Goal: Transaction & Acquisition: Purchase product/service

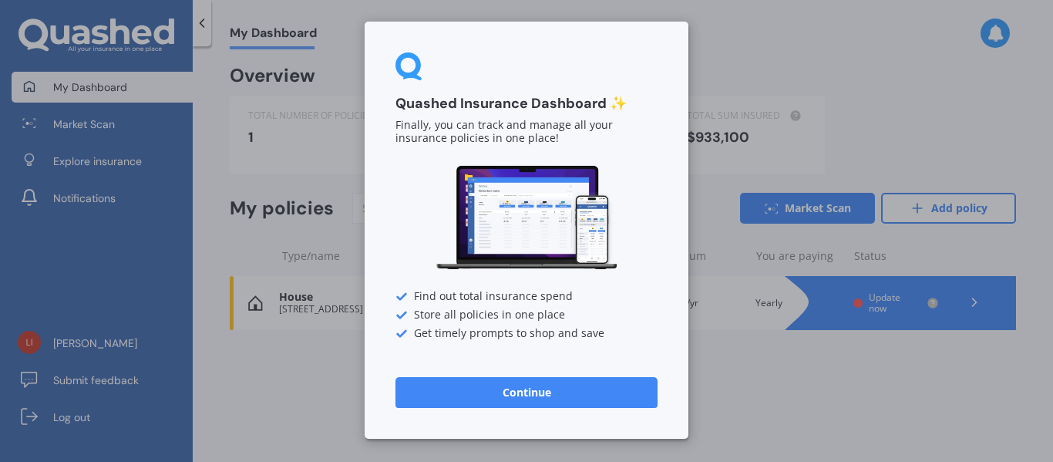
click at [507, 405] on button "Continue" at bounding box center [526, 392] width 262 height 31
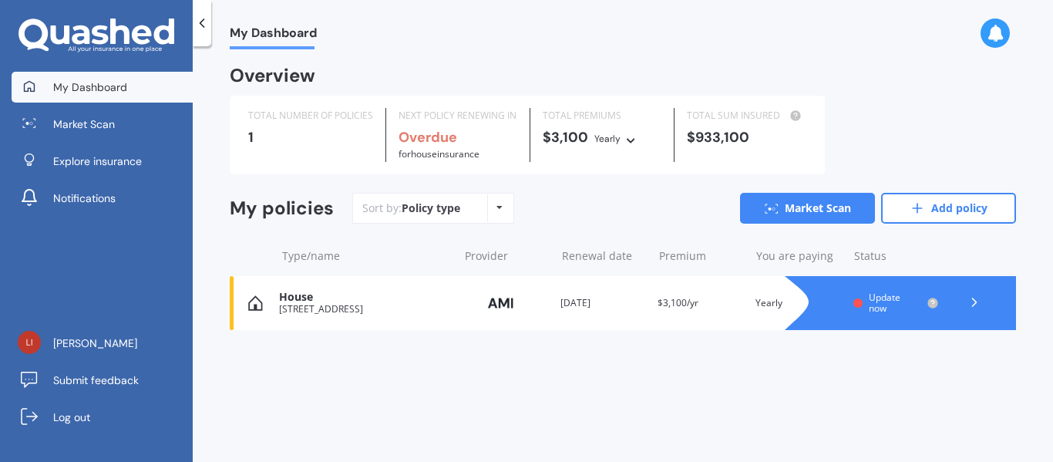
click at [501, 209] on div "Policy type Alphabetical Date added Renewing next" at bounding box center [499, 208] width 24 height 28
click at [456, 39] on div "My Dashboard" at bounding box center [623, 24] width 860 height 49
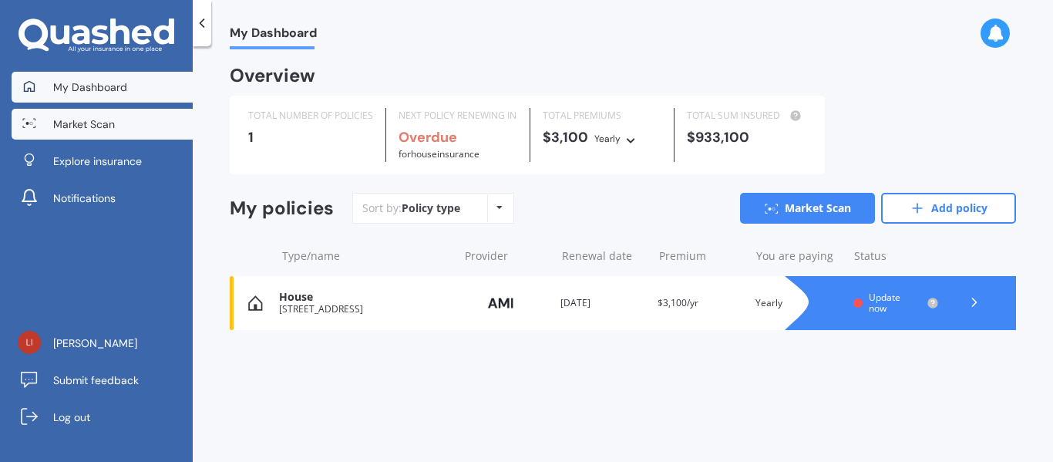
click at [125, 127] on link "Market Scan" at bounding box center [102, 124] width 181 height 31
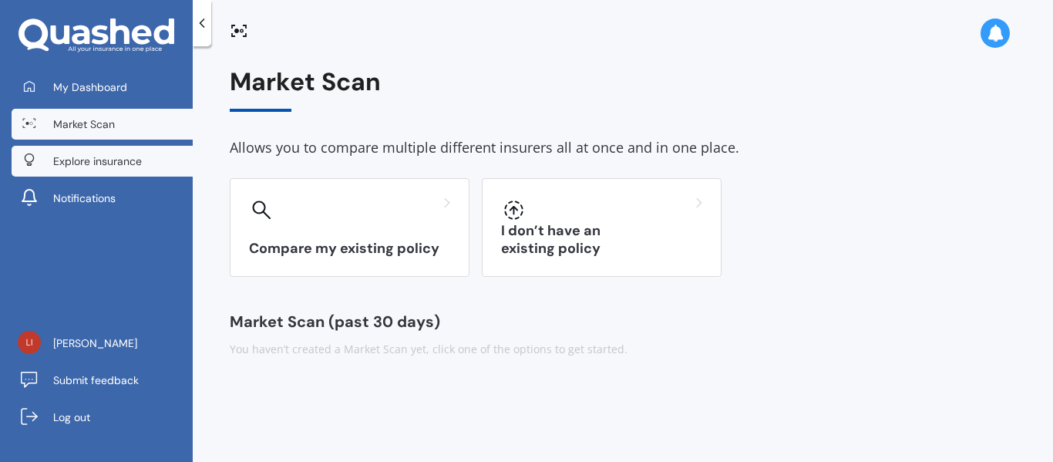
click at [97, 163] on span "Explore insurance" at bounding box center [97, 160] width 89 height 15
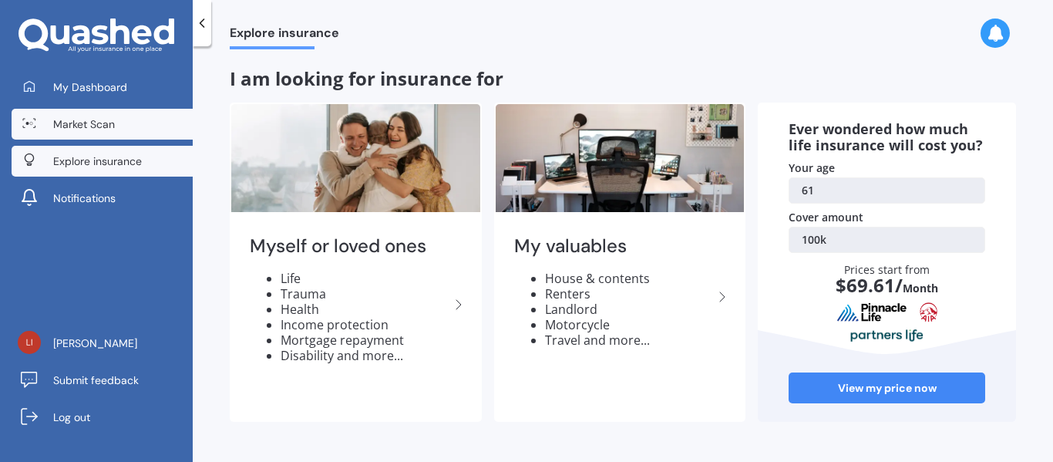
click at [99, 124] on span "Market Scan" at bounding box center [84, 123] width 62 height 15
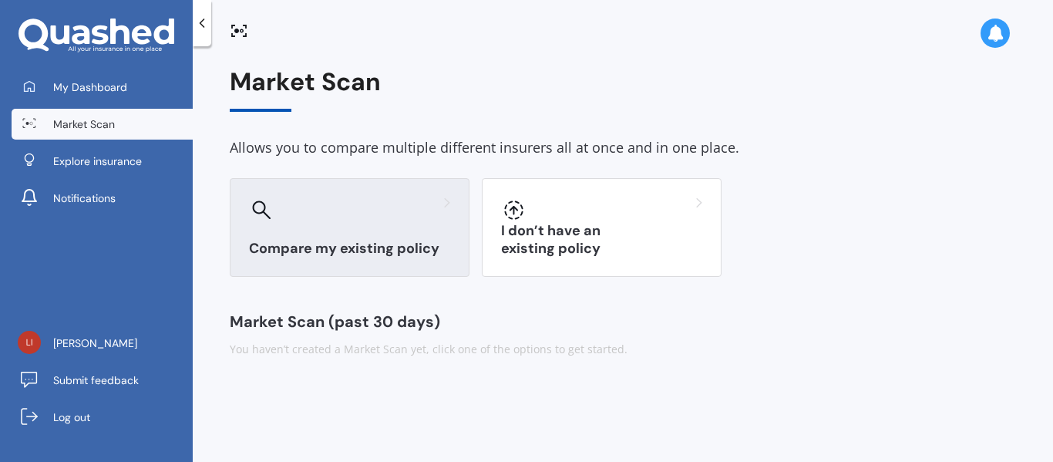
click at [324, 223] on div "Compare my existing policy" at bounding box center [350, 227] width 240 height 99
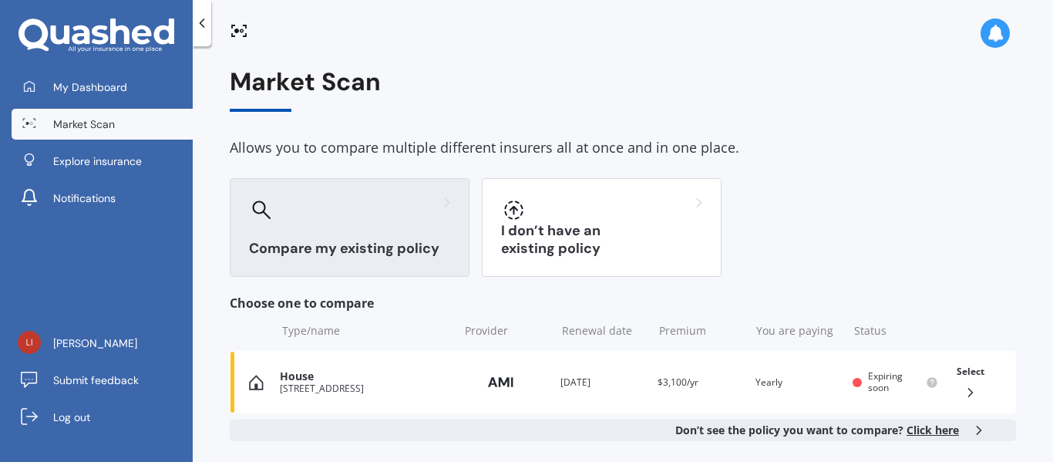
click at [324, 223] on div "Compare my existing policy" at bounding box center [350, 227] width 240 height 99
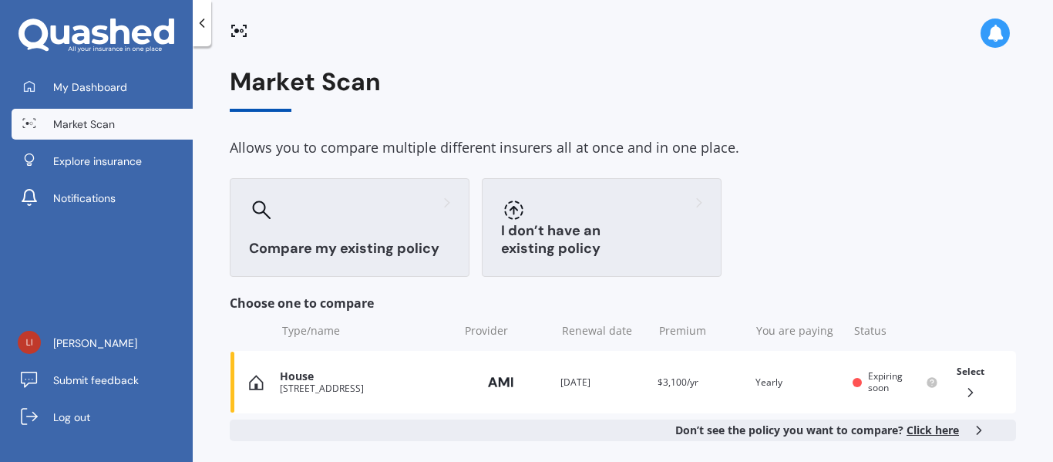
click at [536, 219] on div at bounding box center [601, 209] width 201 height 25
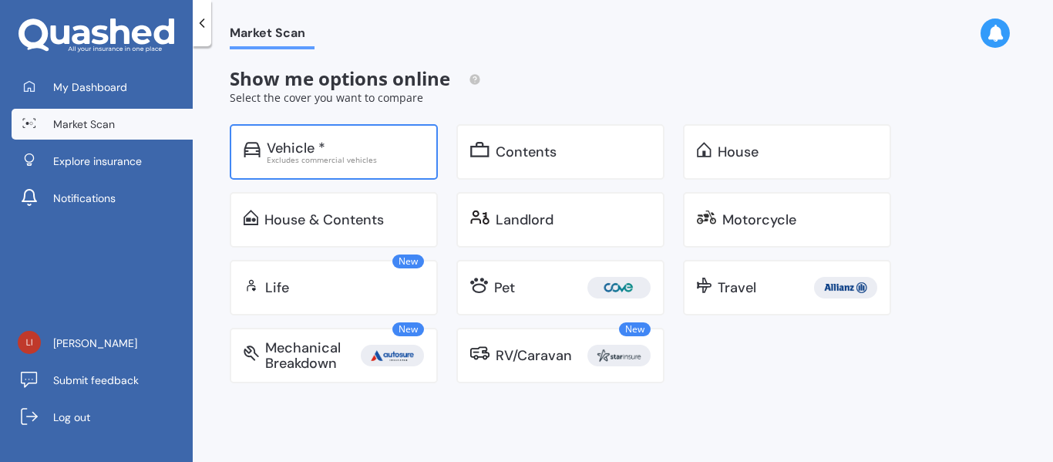
click at [358, 152] on div "Vehicle *" at bounding box center [345, 147] width 157 height 15
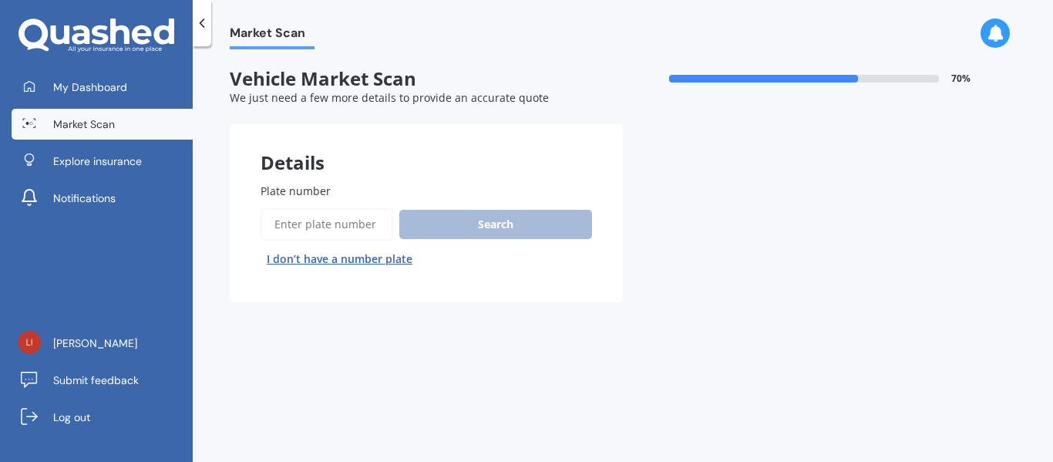
click at [328, 223] on input "Plate number" at bounding box center [326, 224] width 133 height 32
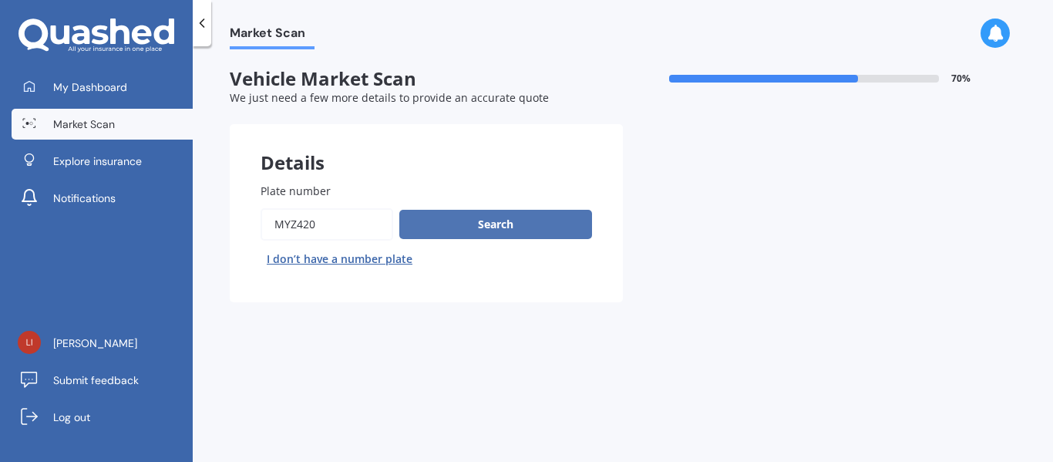
type input "MYZ420"
click at [438, 222] on button "Search" at bounding box center [495, 224] width 193 height 29
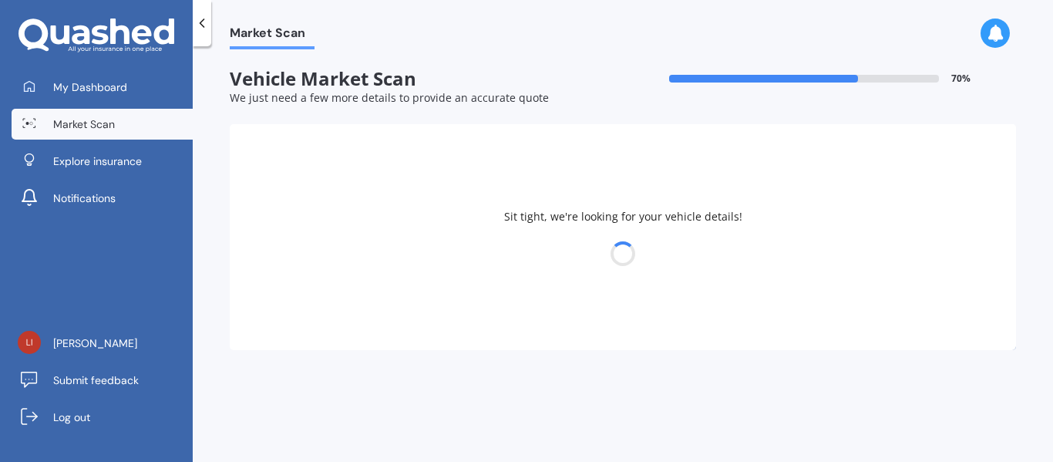
select select "HOLDEN"
select select "COLORADO"
select select "24"
select select "09"
select select "1963"
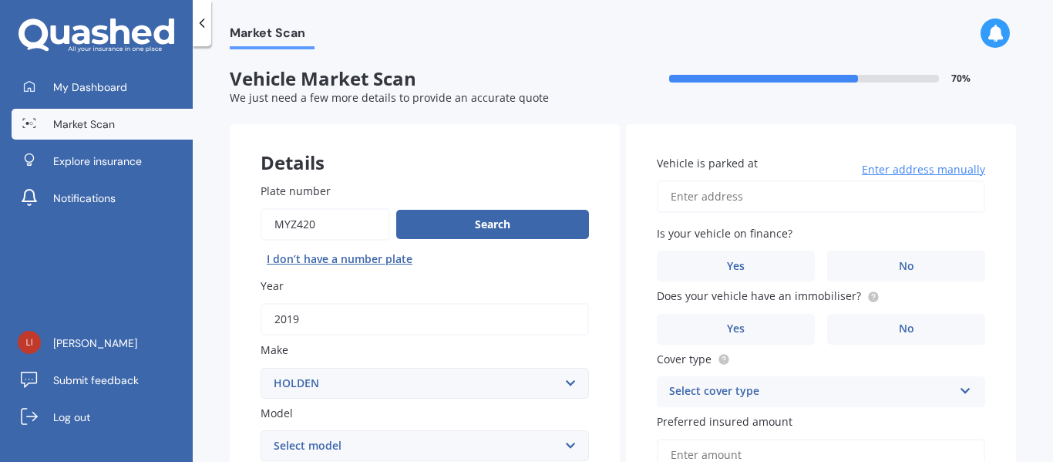
scroll to position [364, 0]
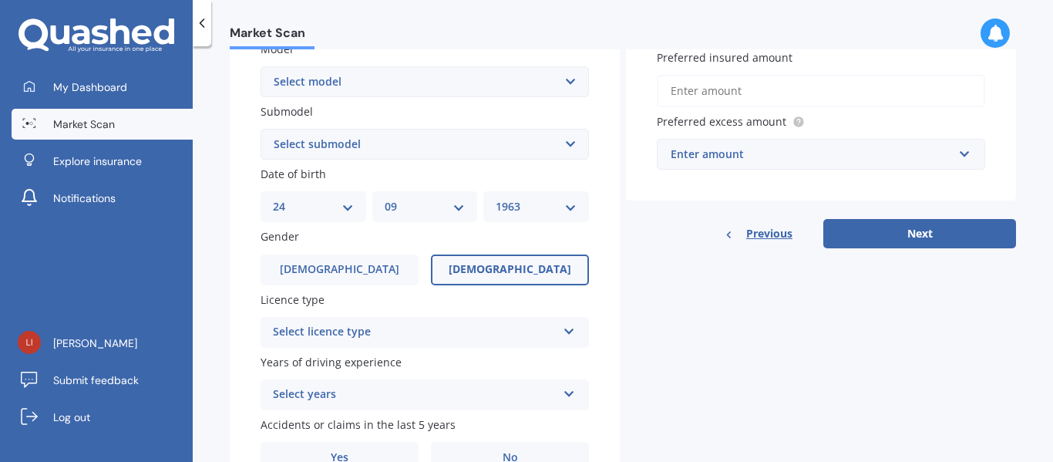
click at [565, 328] on icon at bounding box center [569, 328] width 13 height 11
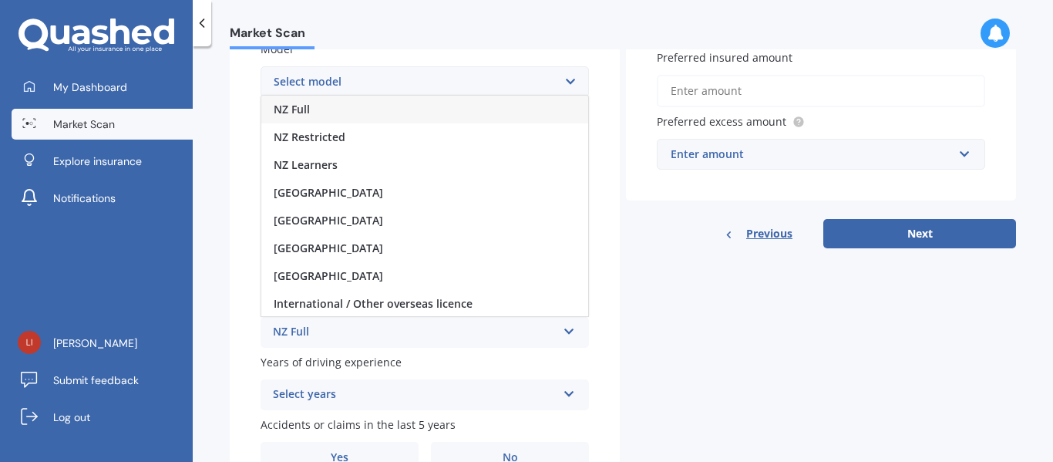
click at [342, 117] on div "NZ Full" at bounding box center [424, 110] width 327 height 28
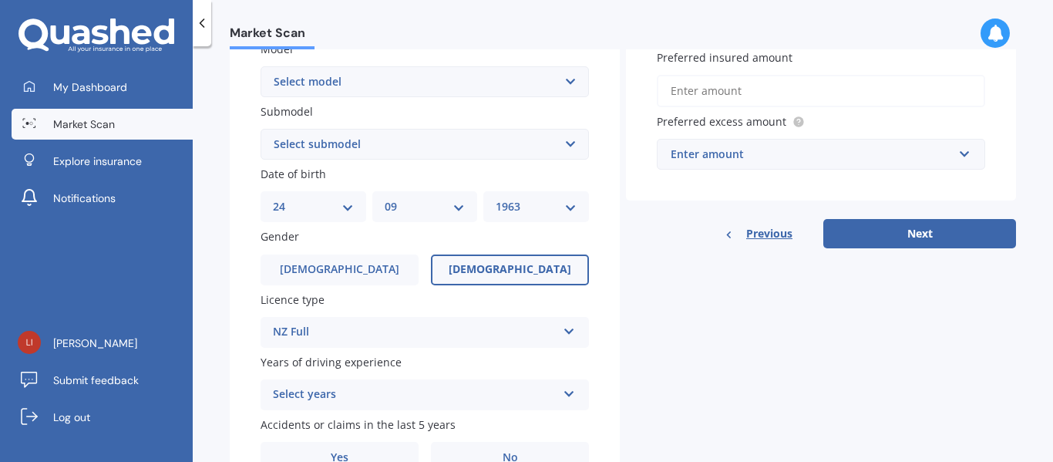
click at [566, 396] on icon at bounding box center [569, 390] width 13 height 11
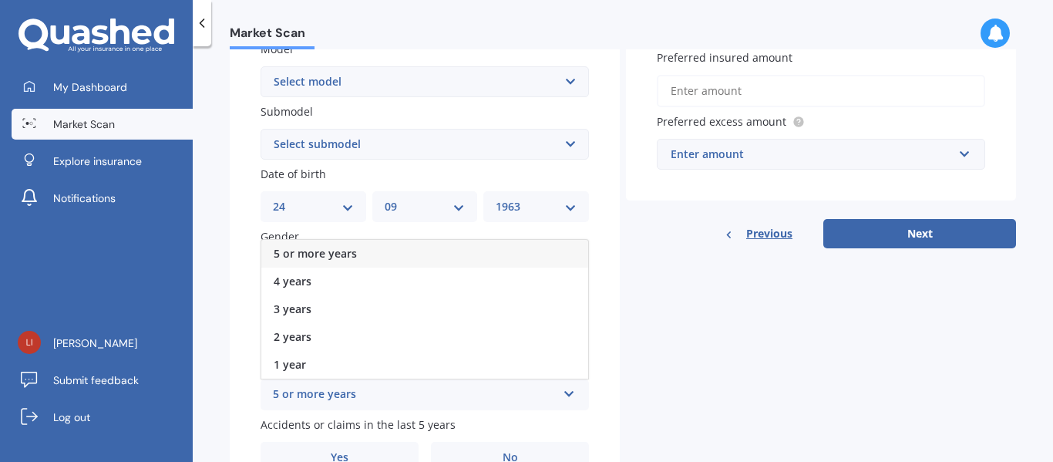
click at [394, 247] on div "5 or more years" at bounding box center [424, 254] width 327 height 28
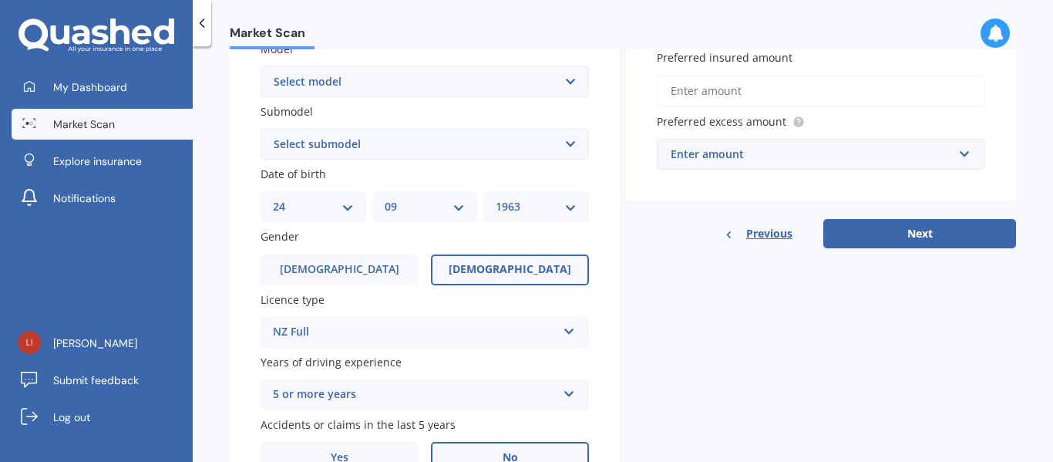
click at [507, 455] on span "No" at bounding box center [509, 457] width 15 height 13
click at [0, 0] on input "No" at bounding box center [0, 0] width 0 height 0
click at [507, 455] on span "No" at bounding box center [509, 457] width 15 height 13
click at [0, 0] on input "No" at bounding box center [0, 0] width 0 height 0
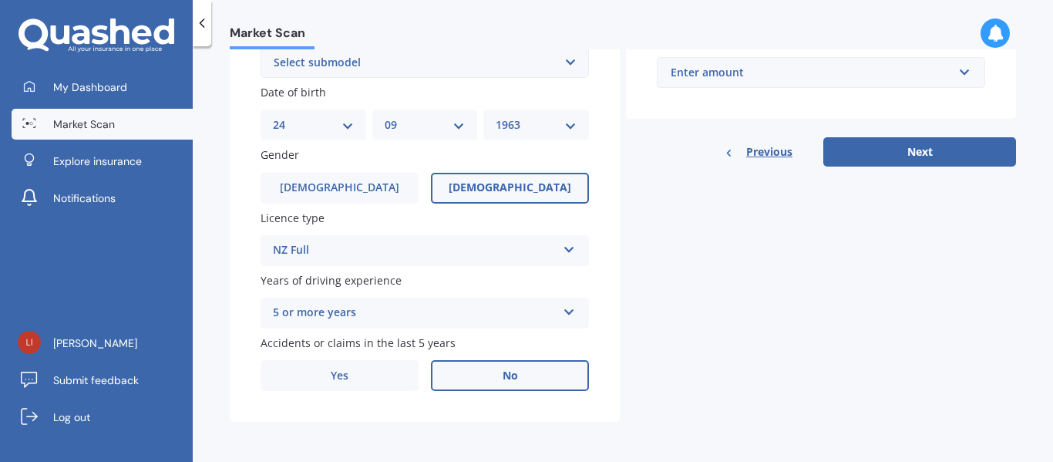
click at [1050, 18] on div "Market Scan" at bounding box center [623, 24] width 860 height 49
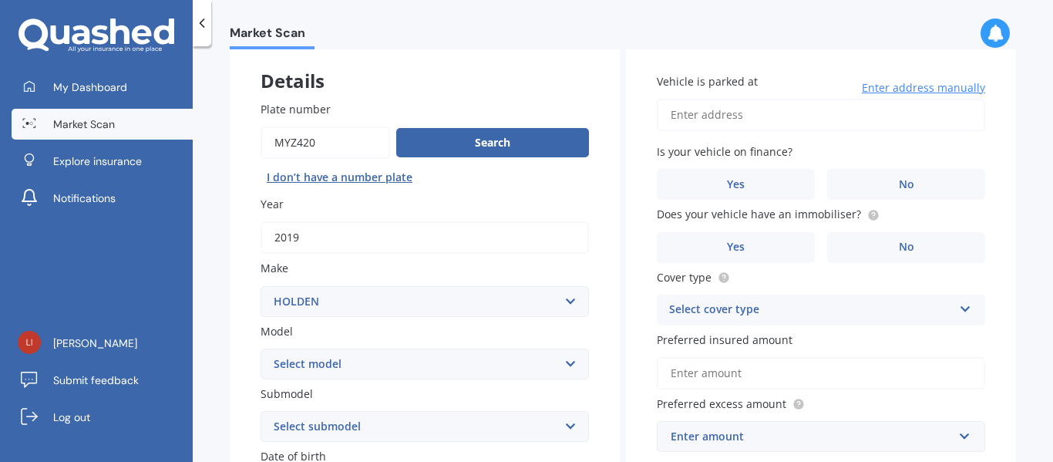
click at [818, 116] on input "Vehicle is parked at" at bounding box center [821, 115] width 328 height 32
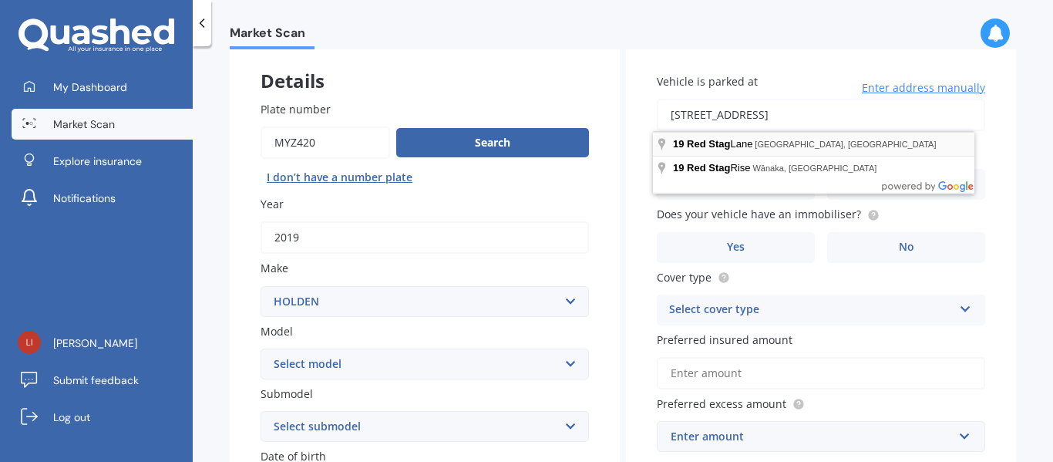
type input "19 Red Stag Lane, Redwood Valley 7081"
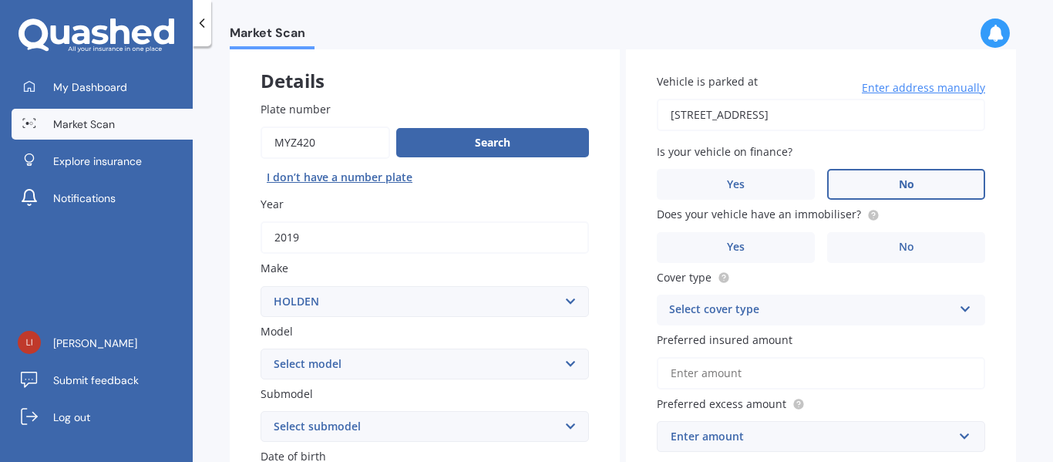
click at [899, 185] on span "No" at bounding box center [906, 184] width 15 height 13
click at [0, 0] on input "No" at bounding box center [0, 0] width 0 height 0
click at [904, 248] on span "No" at bounding box center [906, 246] width 15 height 13
click at [0, 0] on input "No" at bounding box center [0, 0] width 0 height 0
click at [959, 310] on icon at bounding box center [965, 306] width 13 height 11
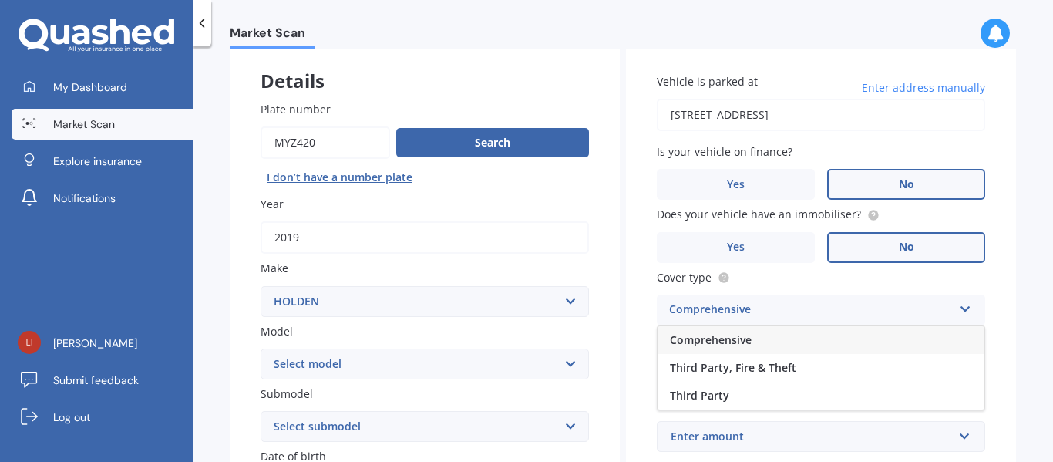
click at [923, 343] on div "Comprehensive" at bounding box center [820, 340] width 327 height 28
click at [820, 365] on input "Preferred insured amount" at bounding box center [821, 373] width 328 height 32
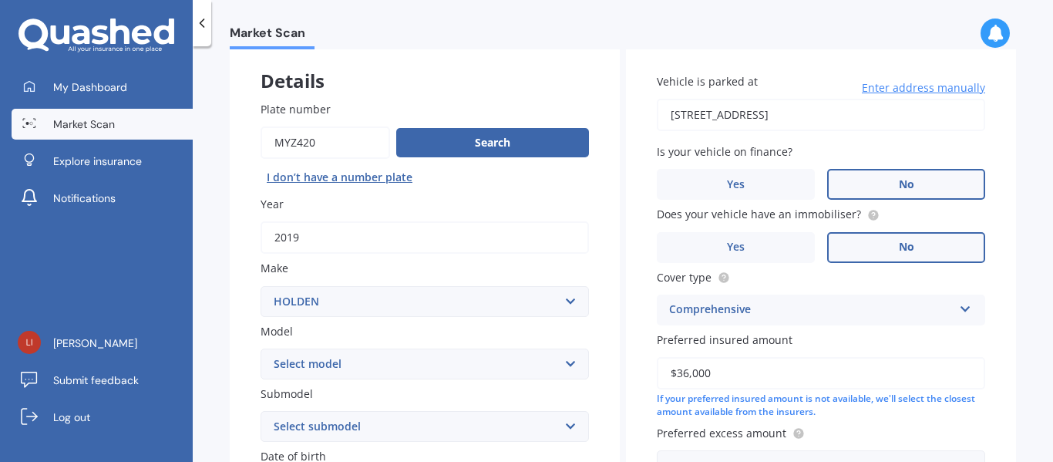
type input "$36,000"
click at [903, 434] on label "Preferred excess amount" at bounding box center [818, 433] width 322 height 16
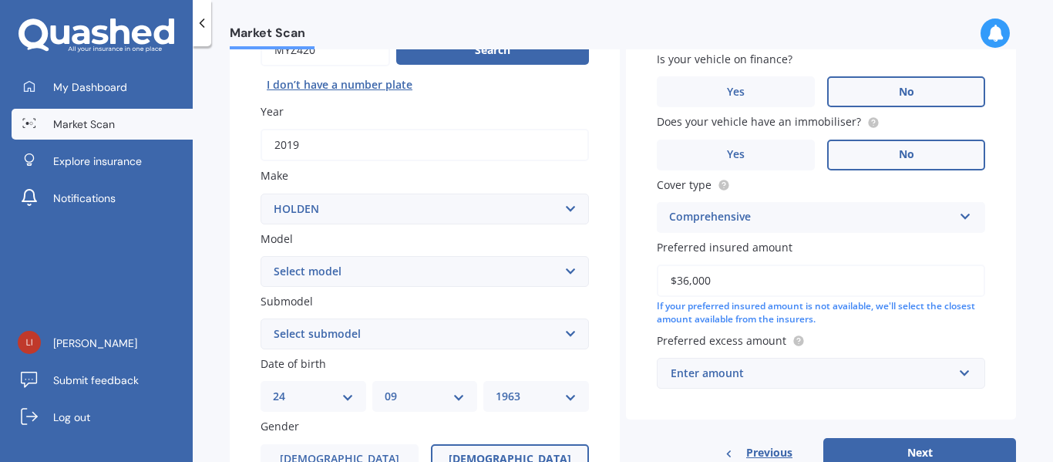
scroll to position [205, 0]
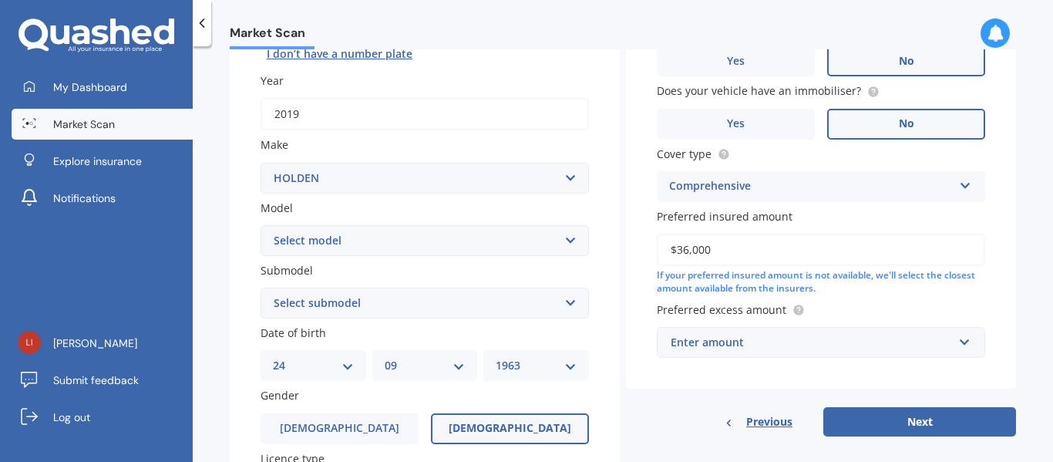
click at [757, 343] on div "Enter amount" at bounding box center [811, 342] width 282 height 17
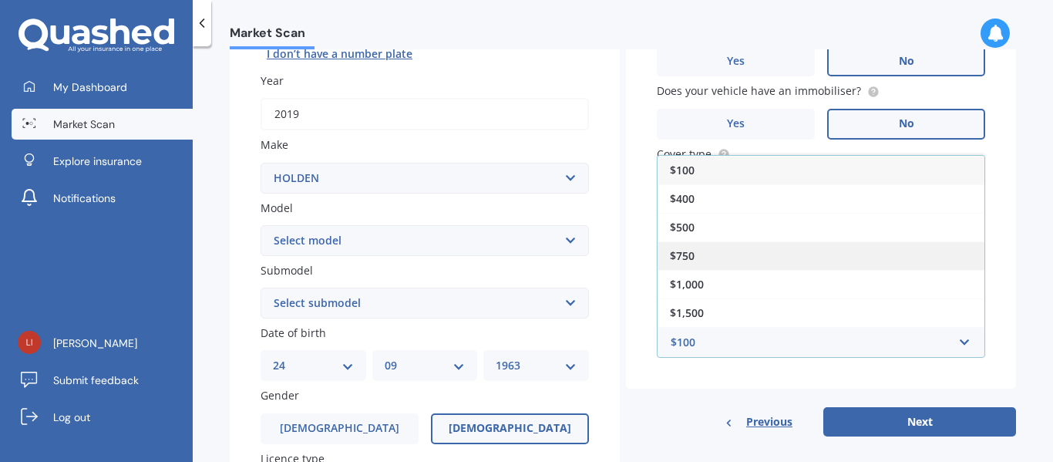
click at [673, 249] on span "$750" at bounding box center [682, 255] width 25 height 15
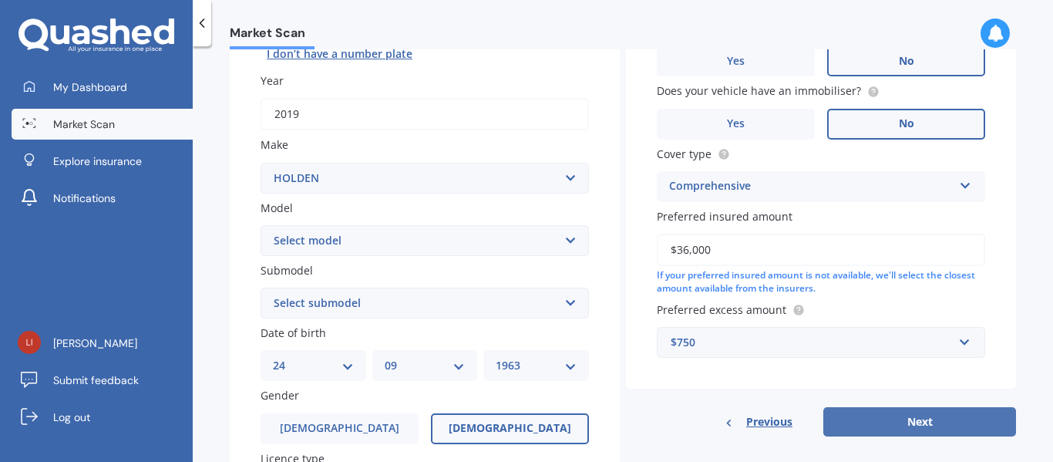
click at [959, 419] on button "Next" at bounding box center [919, 421] width 193 height 29
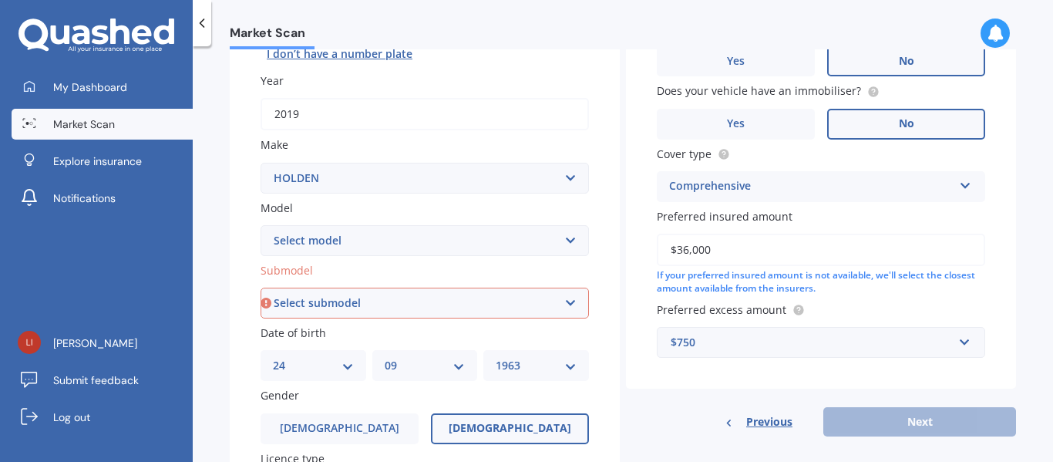
click at [563, 302] on select "Select submodel 2.8 Turbo Diesel 3.0 Turbo Diesel 2WD 3.0 Turbo Diesel 4WD LS L…" at bounding box center [424, 302] width 328 height 31
select select "2.8 TURBO DIESEL"
click at [260, 287] on select "Select submodel 2.8 Turbo Diesel 3.0 Turbo Diesel 2WD 3.0 Turbo Diesel 4WD LS L…" at bounding box center [424, 302] width 328 height 31
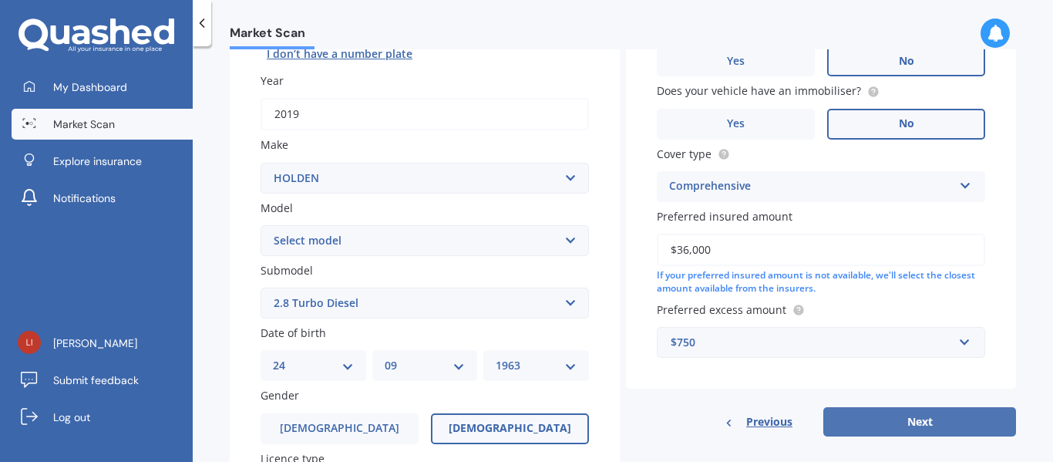
click at [896, 417] on button "Next" at bounding box center [919, 421] width 193 height 29
select select "24"
select select "09"
select select "1963"
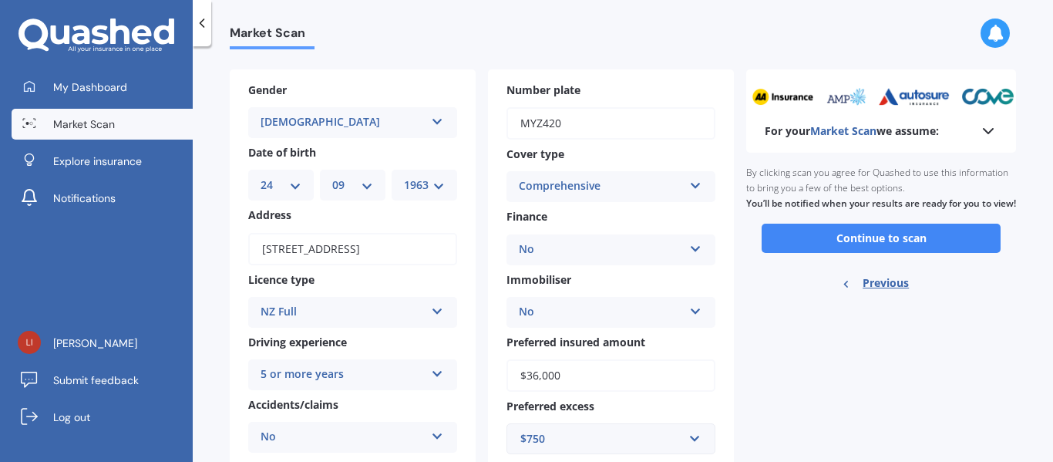
scroll to position [99, 0]
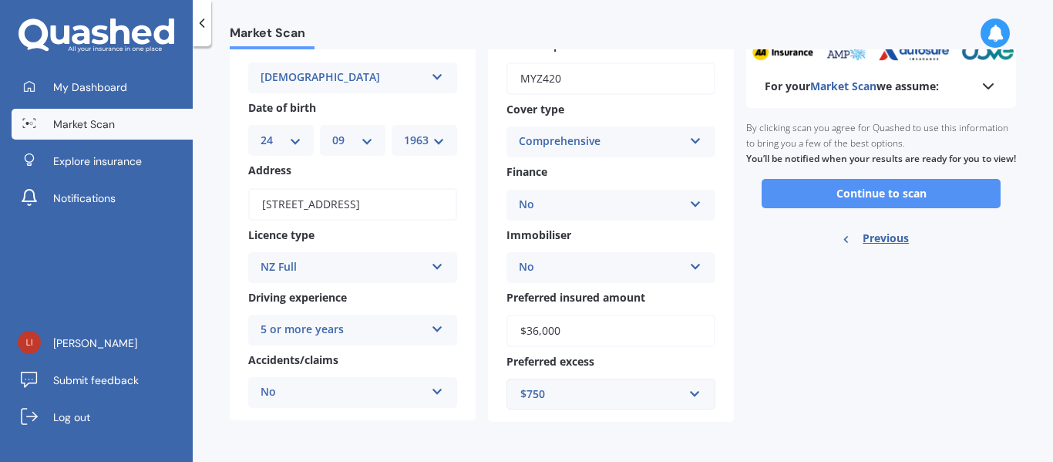
click at [929, 200] on button "Continue to scan" at bounding box center [880, 193] width 239 height 29
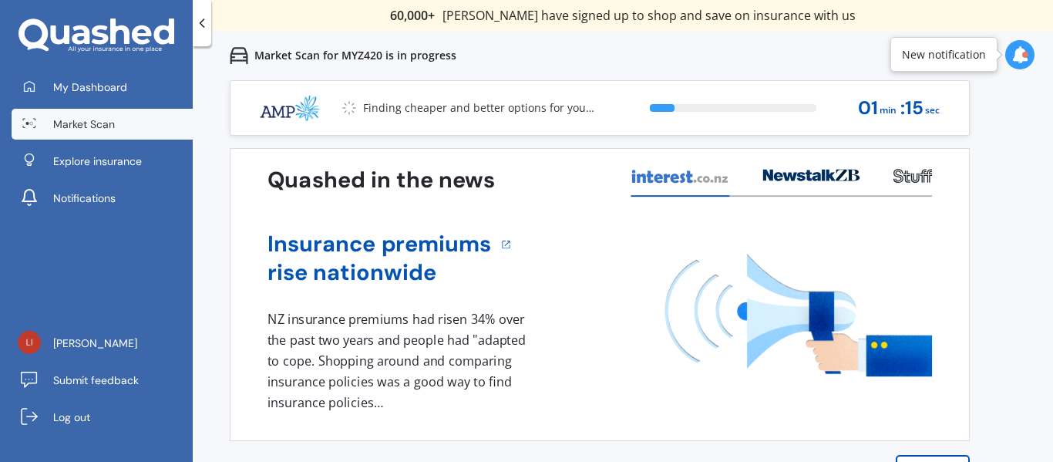
click at [1046, 435] on div "Previous 60,000+ Kiwis have signed up to shop and save on insurance with us " H…" at bounding box center [623, 311] width 860 height 462
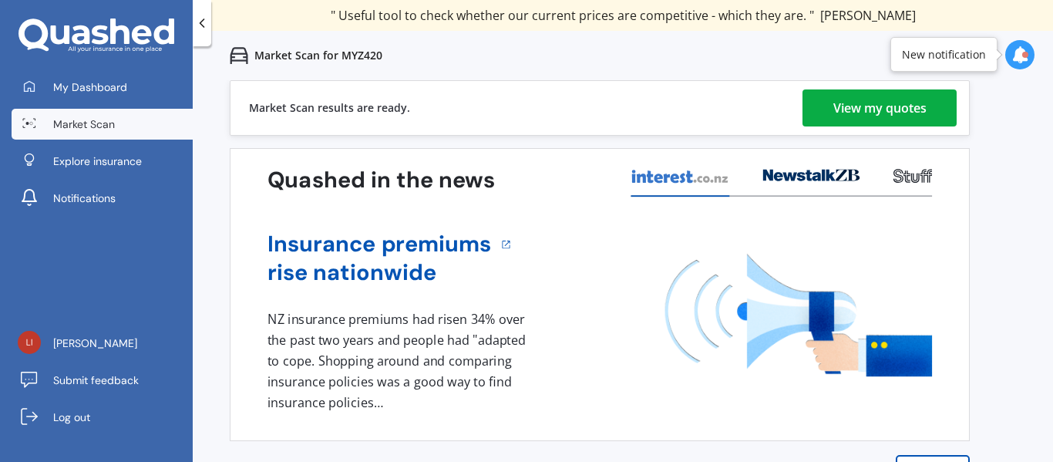
click at [861, 108] on div "View my quotes" at bounding box center [879, 107] width 93 height 37
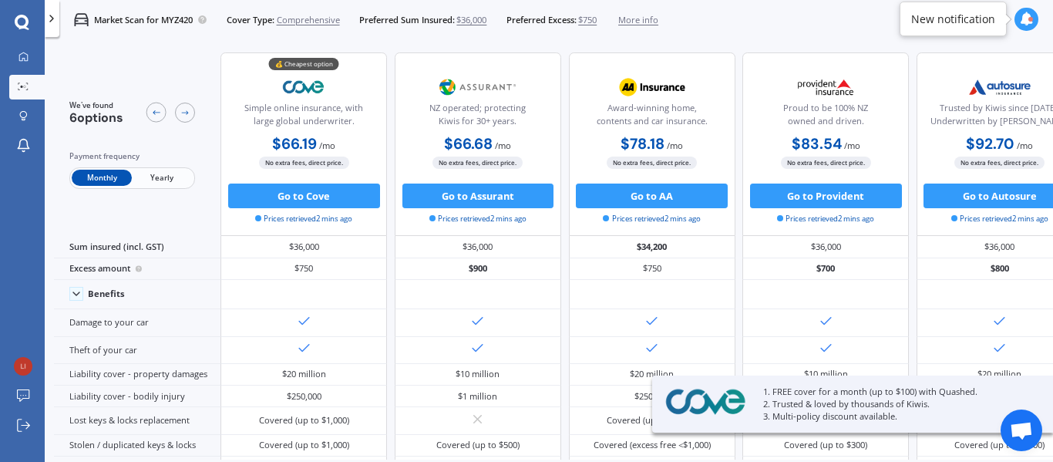
click at [159, 179] on span "Yearly" at bounding box center [162, 178] width 60 height 16
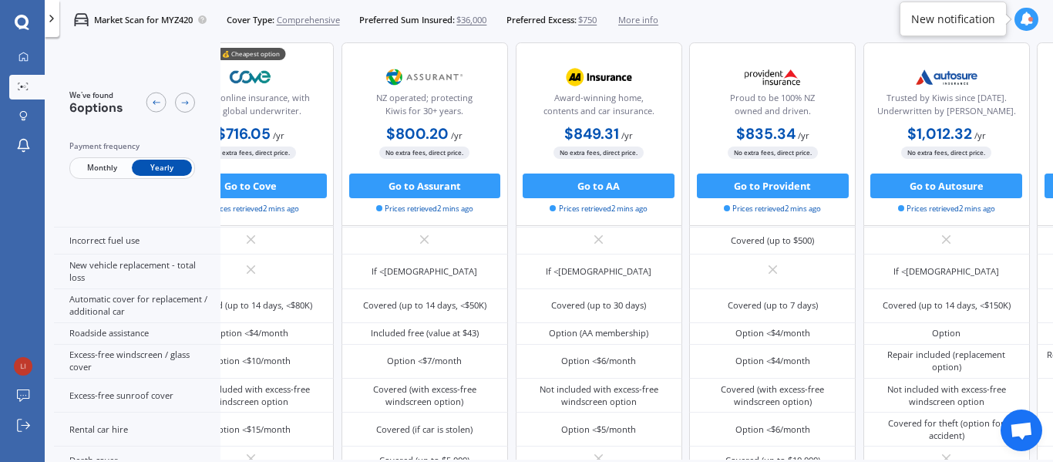
scroll to position [424, 0]
